Goal: Navigation & Orientation: Find specific page/section

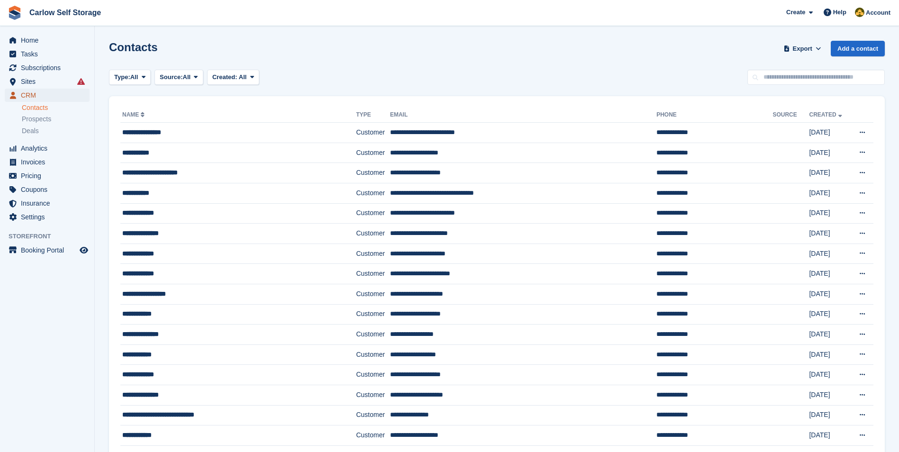
click at [33, 100] on span "CRM" at bounding box center [49, 95] width 57 height 13
click at [15, 41] on icon "menu" at bounding box center [12, 40] width 7 height 6
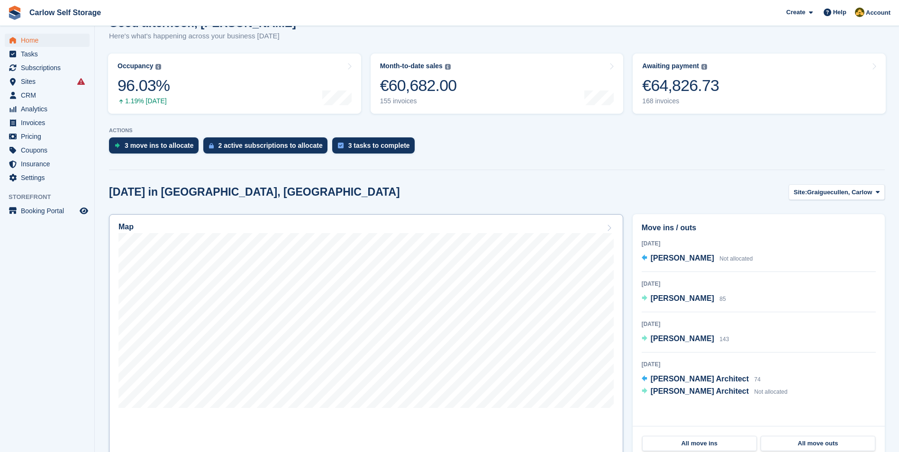
scroll to position [142, 0]
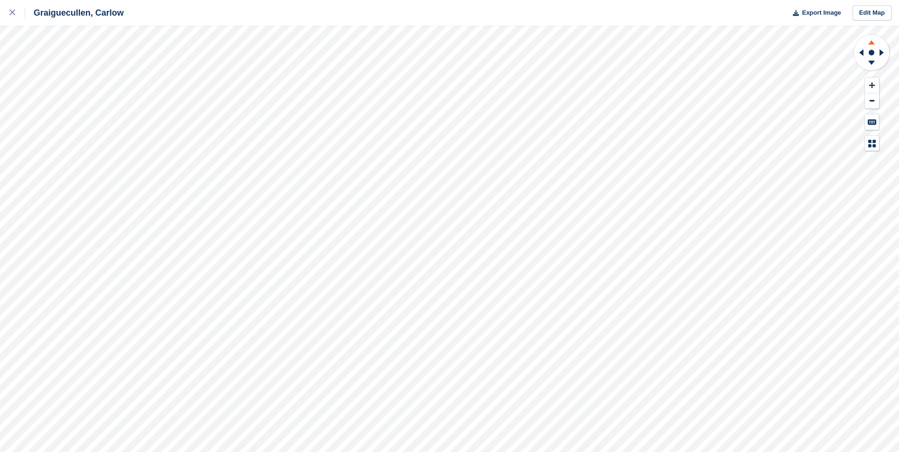
click at [875, 43] on icon at bounding box center [871, 41] width 25 height 12
click at [872, 64] on icon at bounding box center [871, 63] width 7 height 4
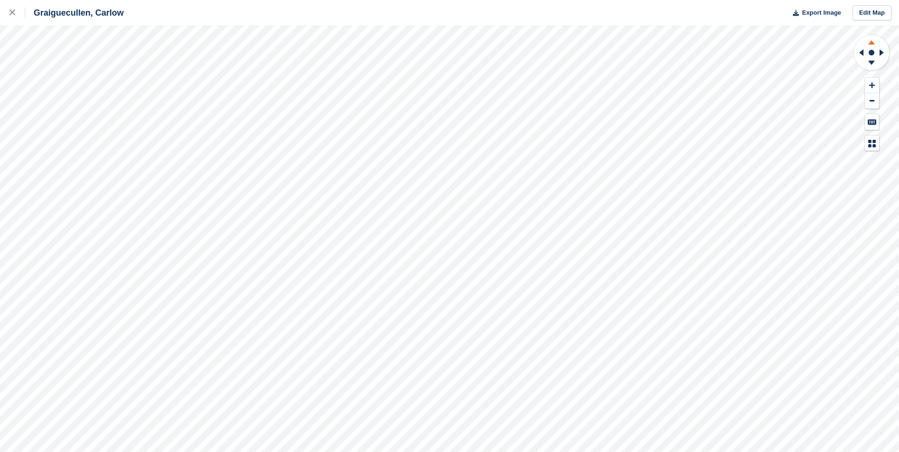
drag, startPoint x: 872, startPoint y: 64, endPoint x: 872, endPoint y: 40, distance: 23.7
click at [872, 40] on icon at bounding box center [871, 41] width 25 height 12
